Goal: Task Accomplishment & Management: Use online tool/utility

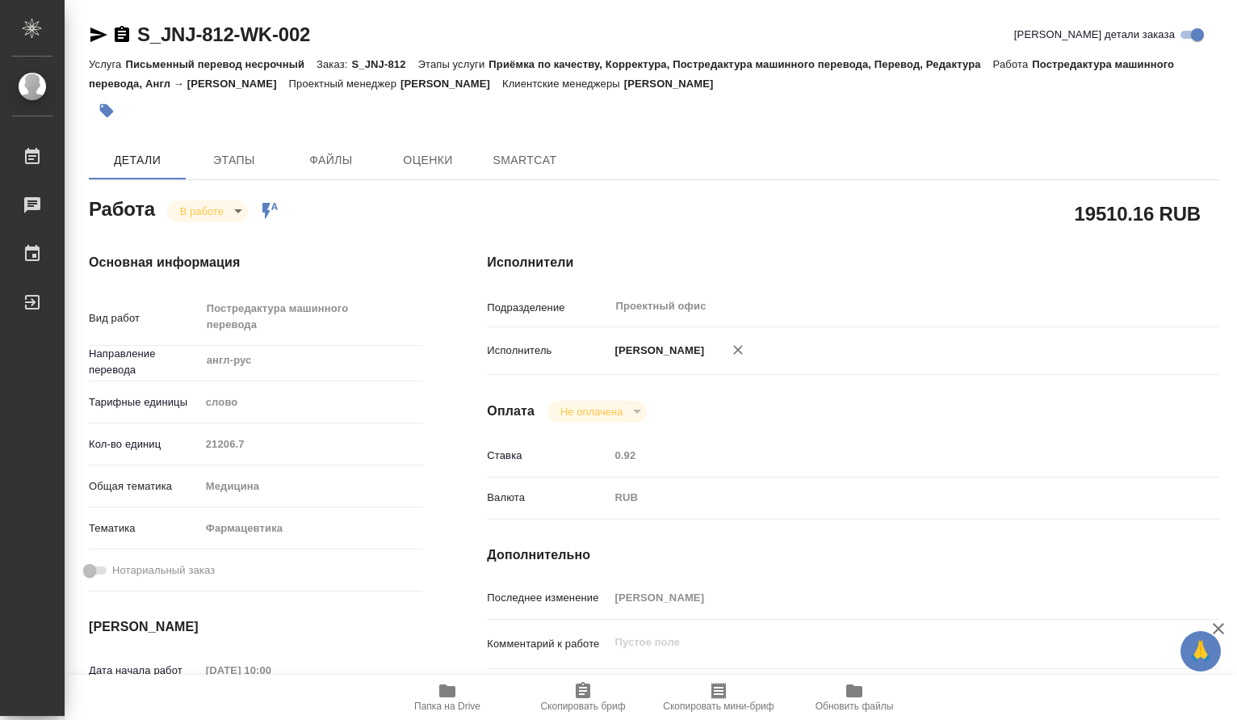
type textarea "x"
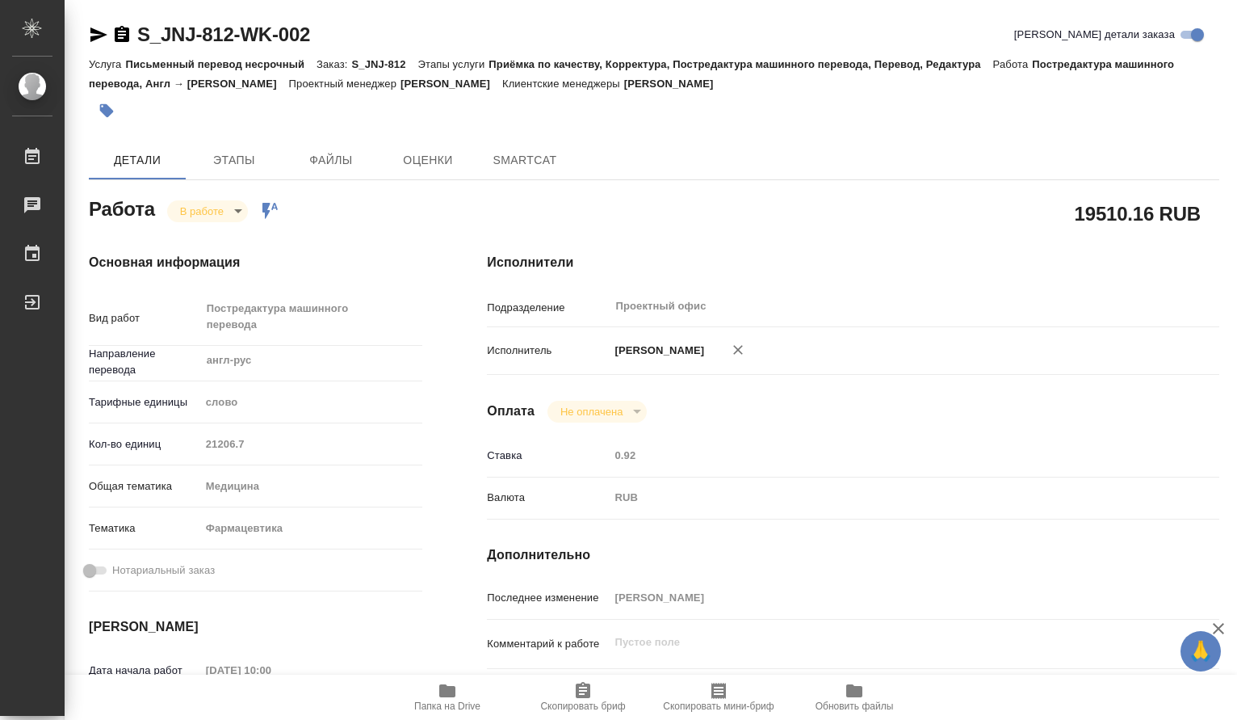
type textarea "x"
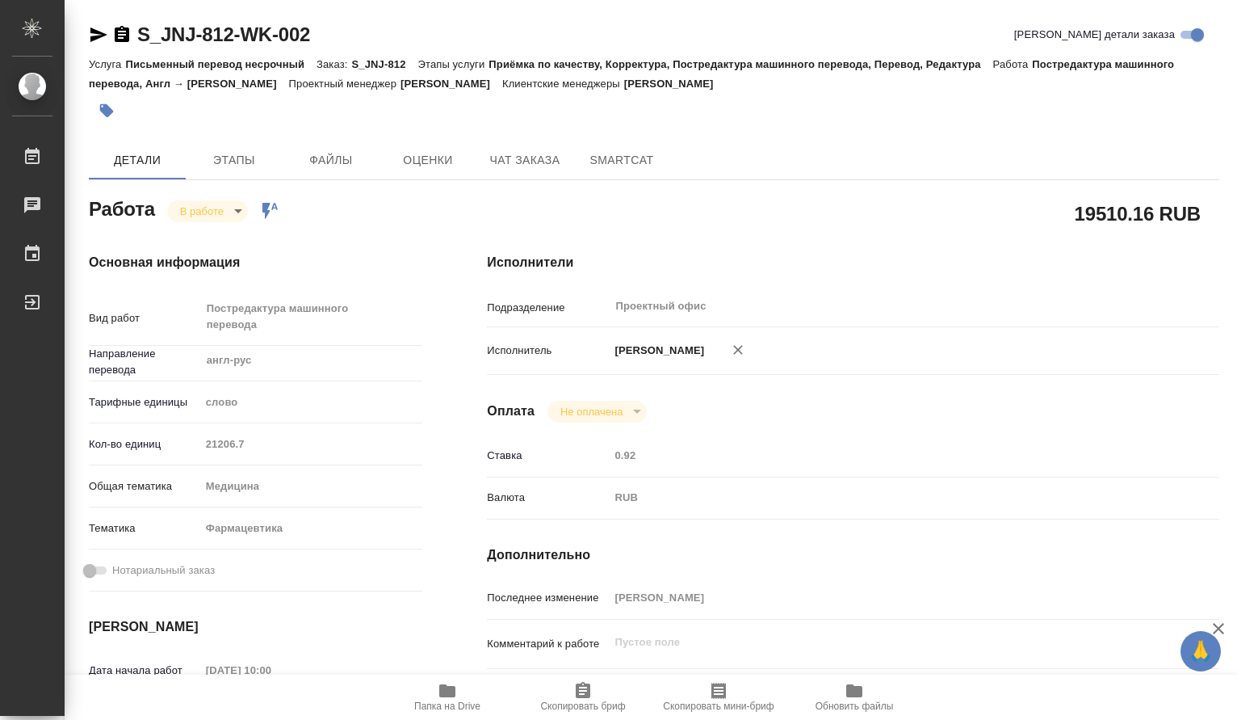
type textarea "x"
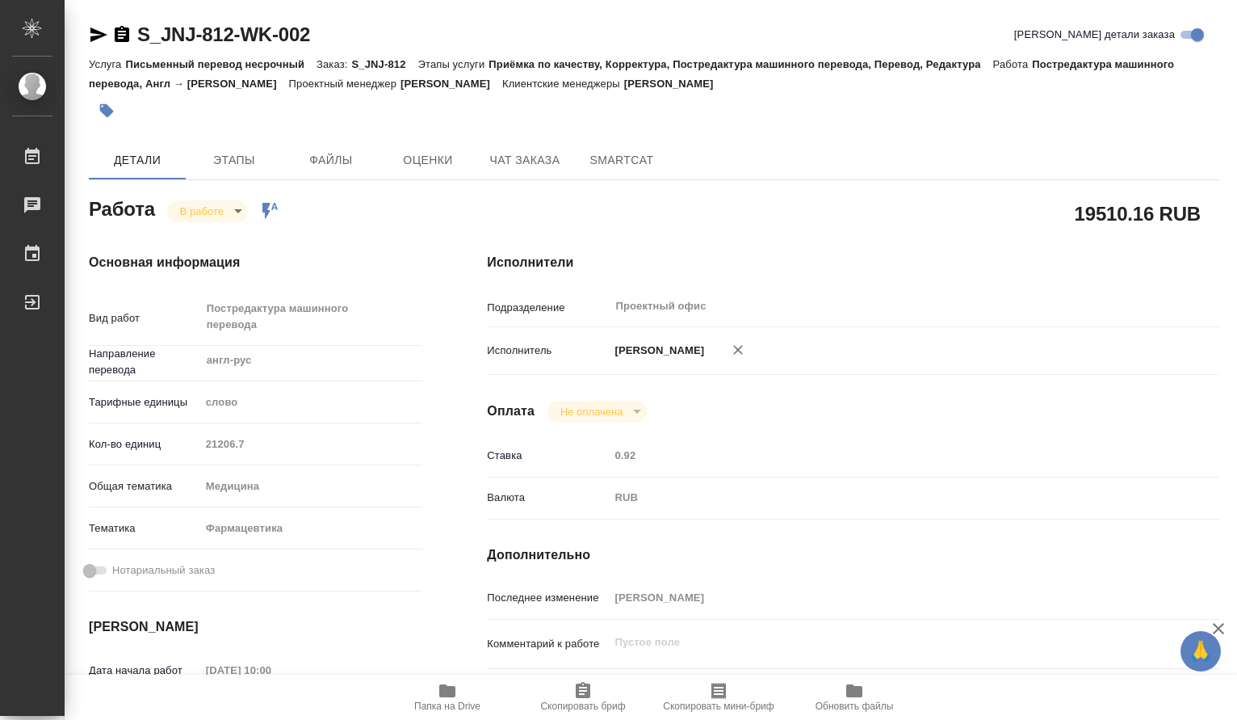
scroll to position [269, 0]
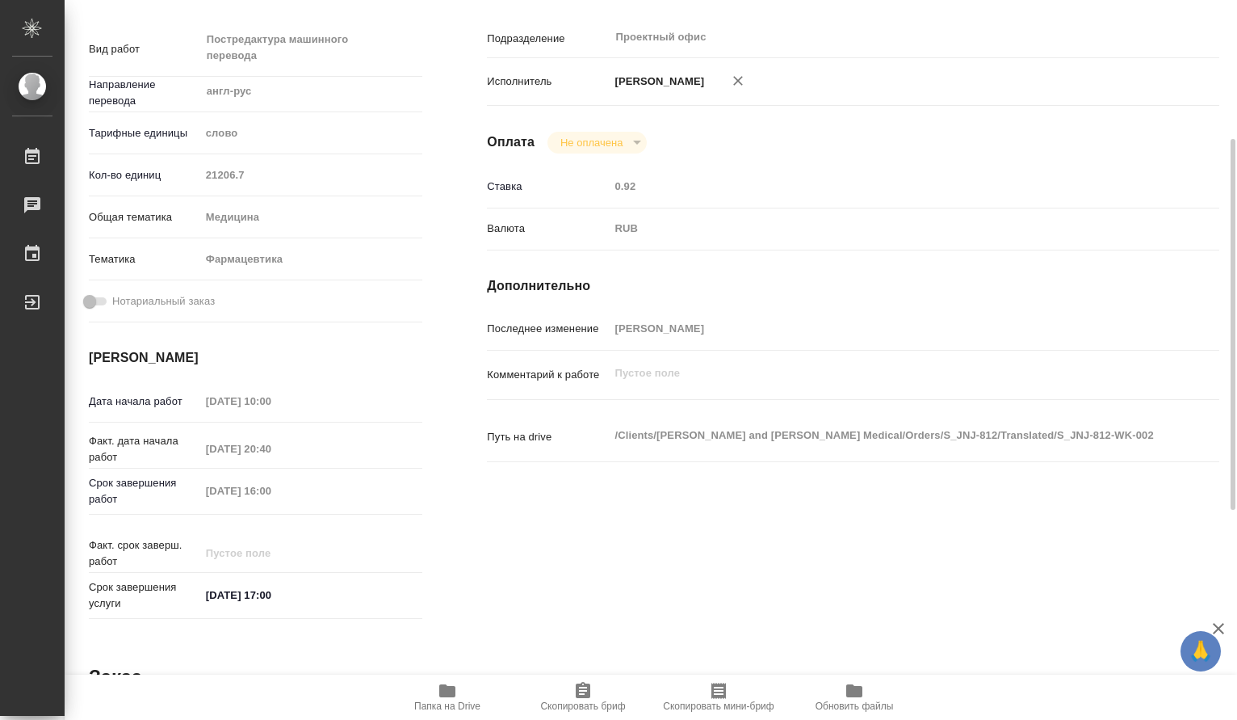
type textarea "x"
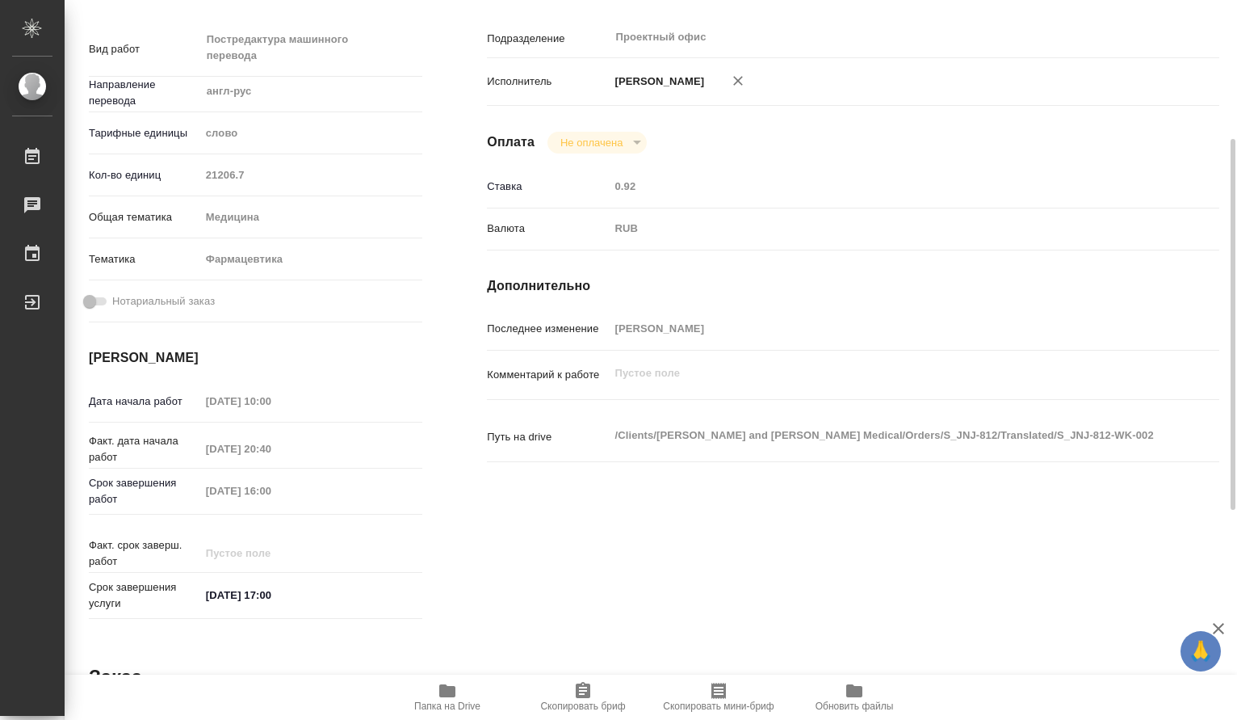
scroll to position [0, 0]
